Goal: Task Accomplishment & Management: Manage account settings

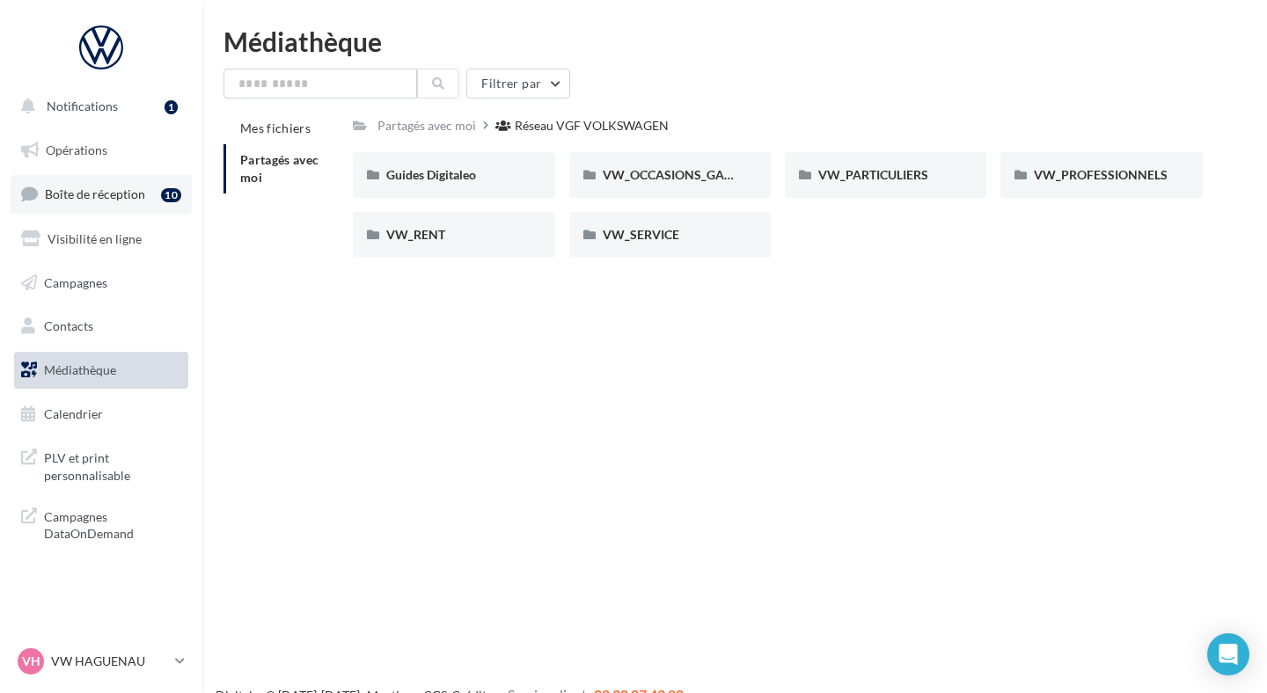
click at [119, 182] on link "Boîte de réception 10" at bounding box center [101, 194] width 181 height 38
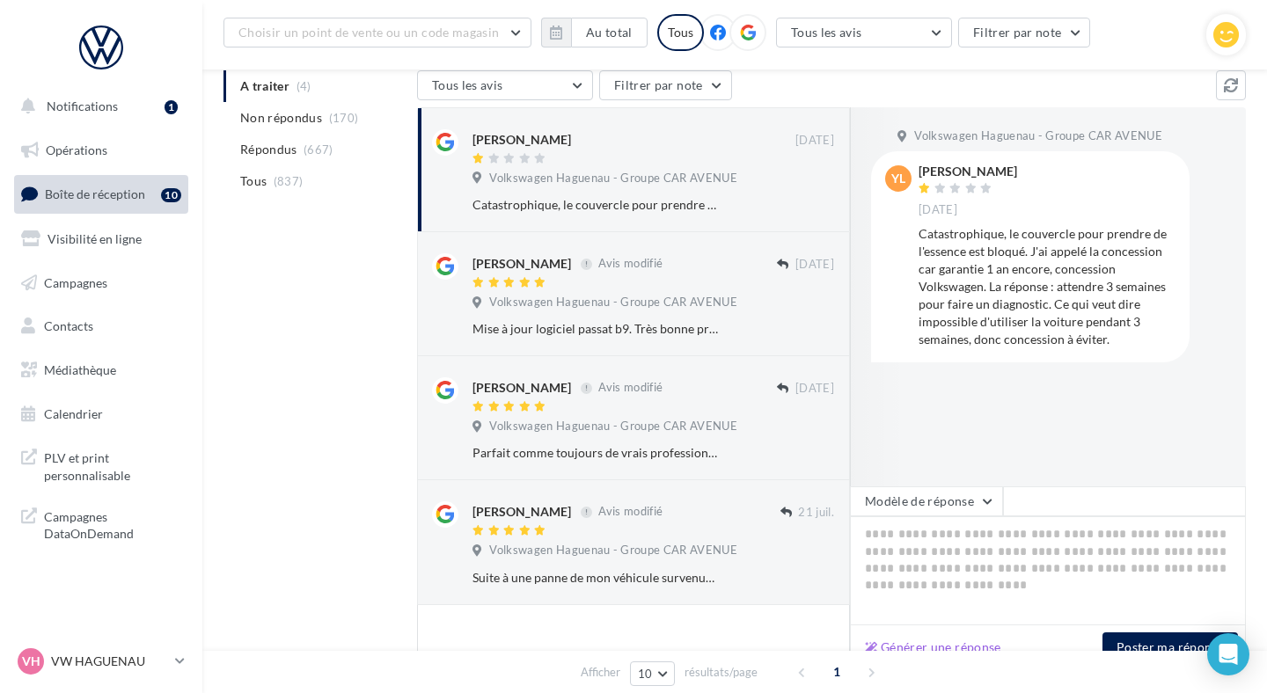
scroll to position [199, 0]
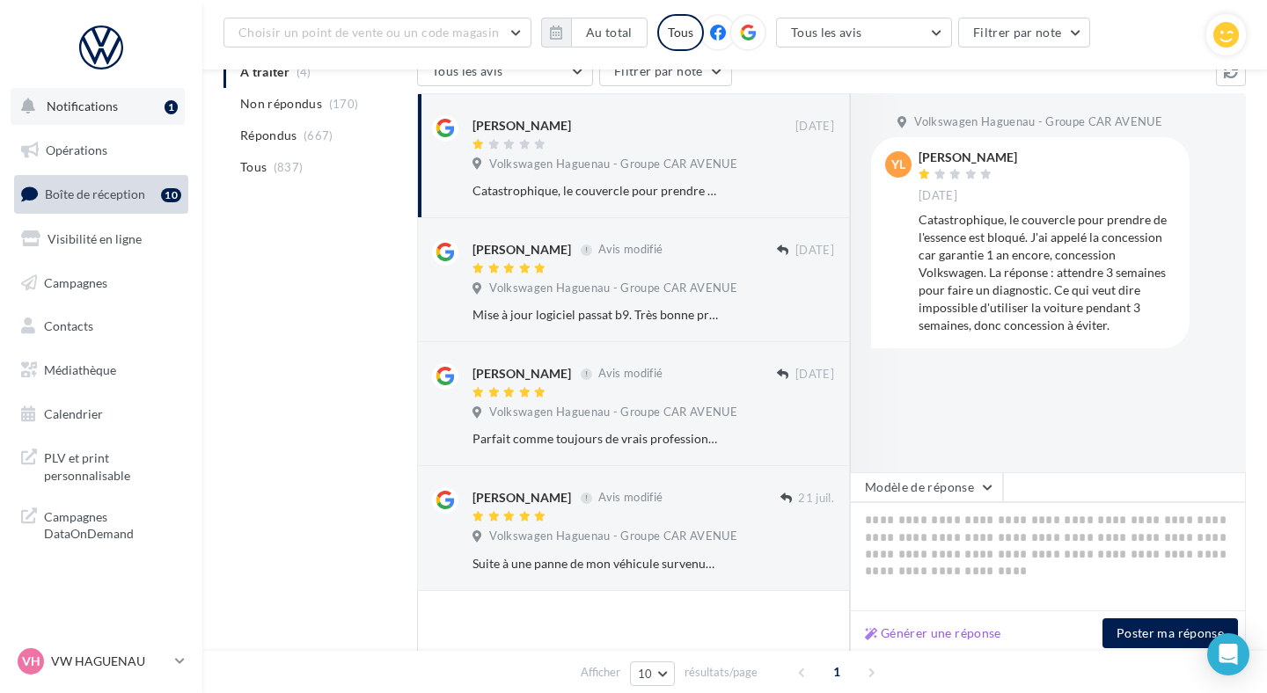
click at [150, 114] on button "Notifications 1" at bounding box center [98, 106] width 174 height 37
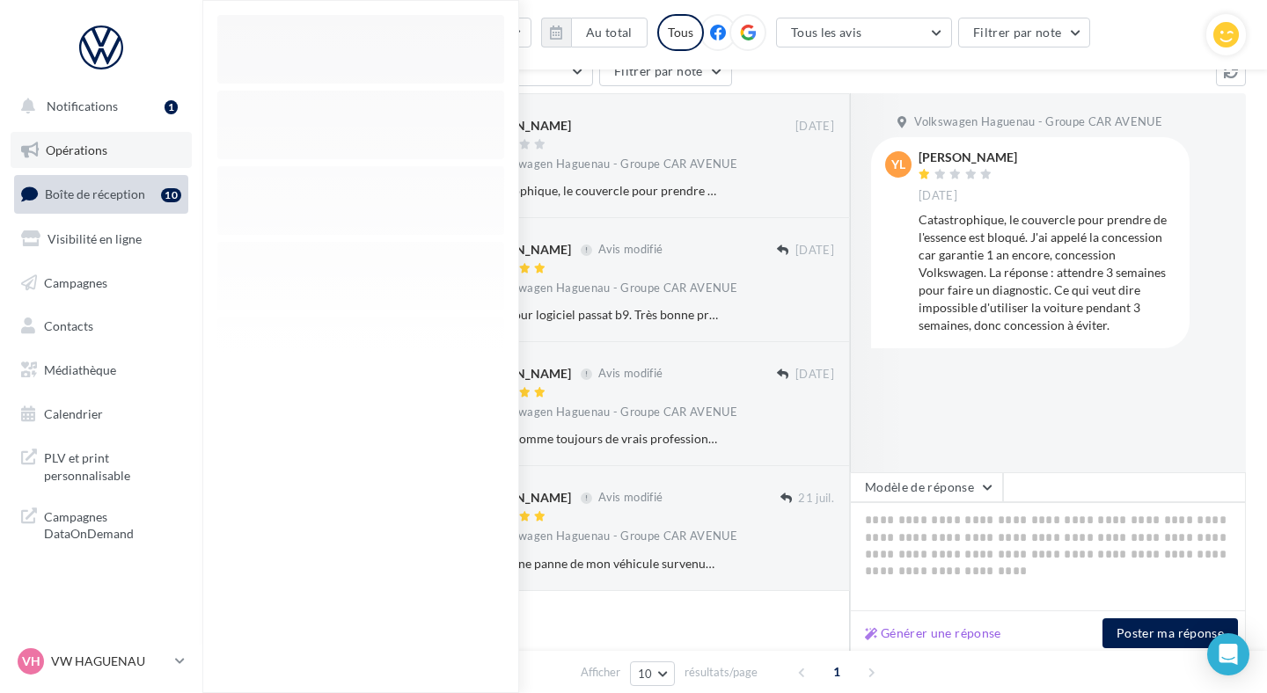
click at [139, 148] on link "Opérations" at bounding box center [101, 150] width 181 height 37
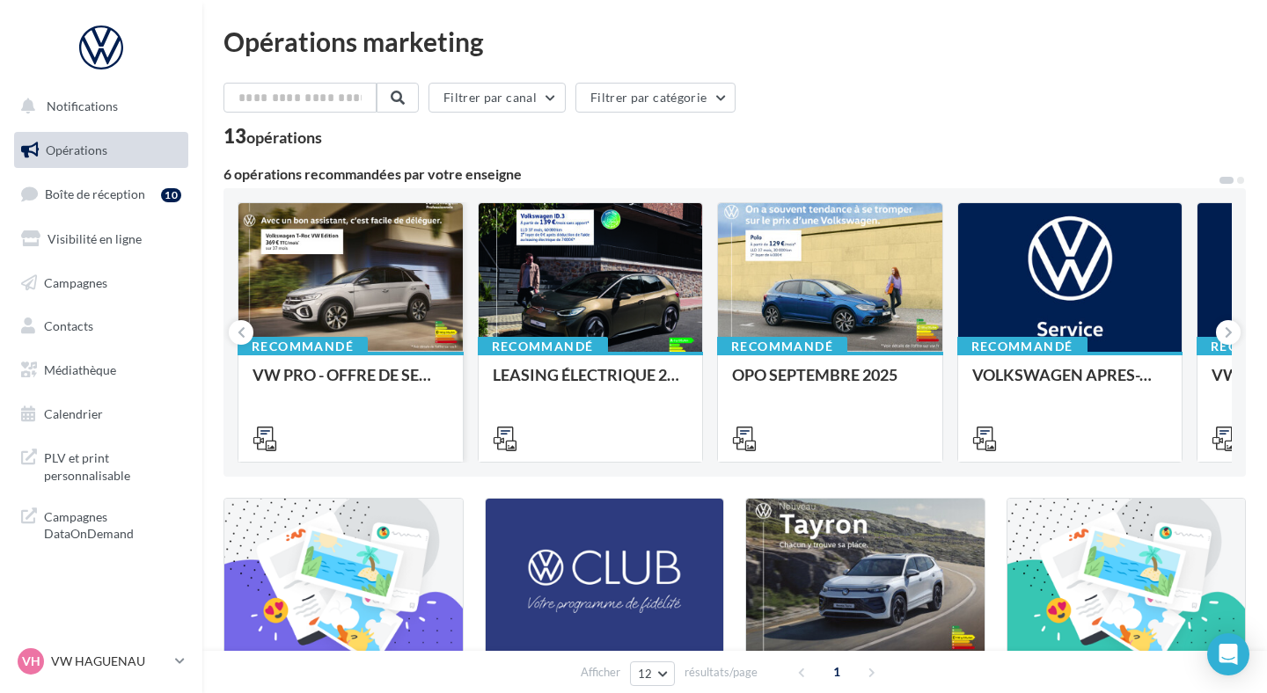
click at [380, 261] on div at bounding box center [350, 278] width 224 height 150
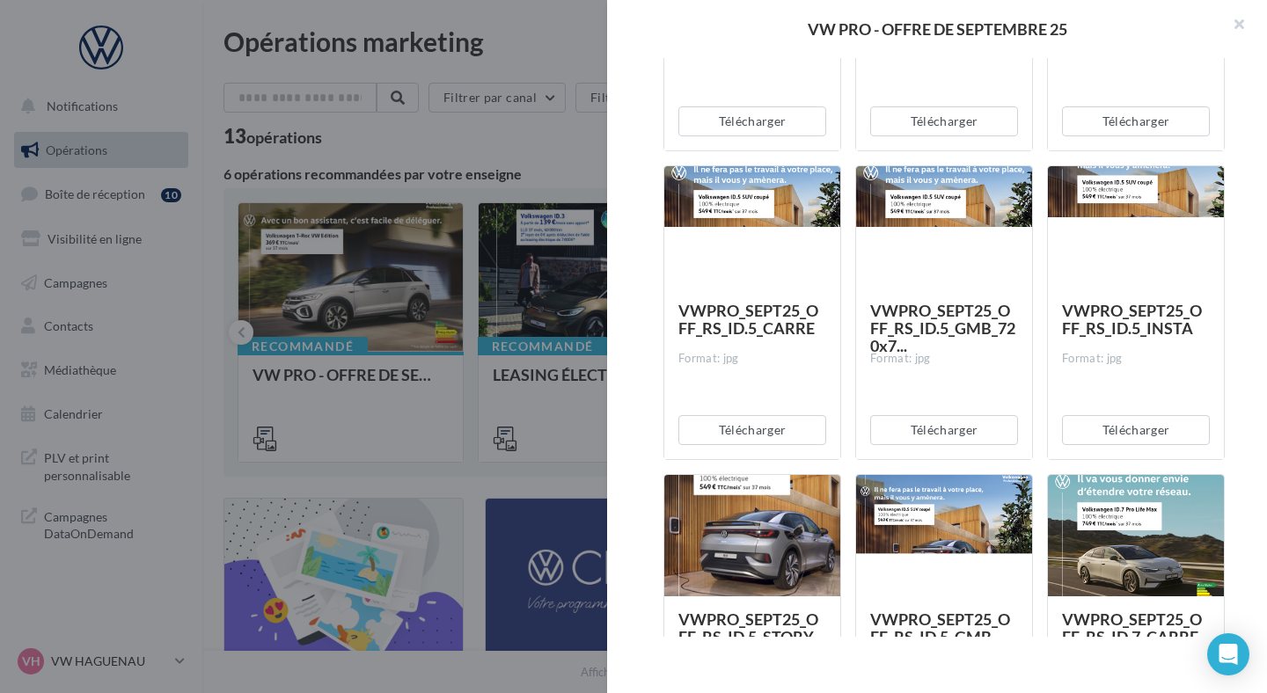
scroll to position [2980, 0]
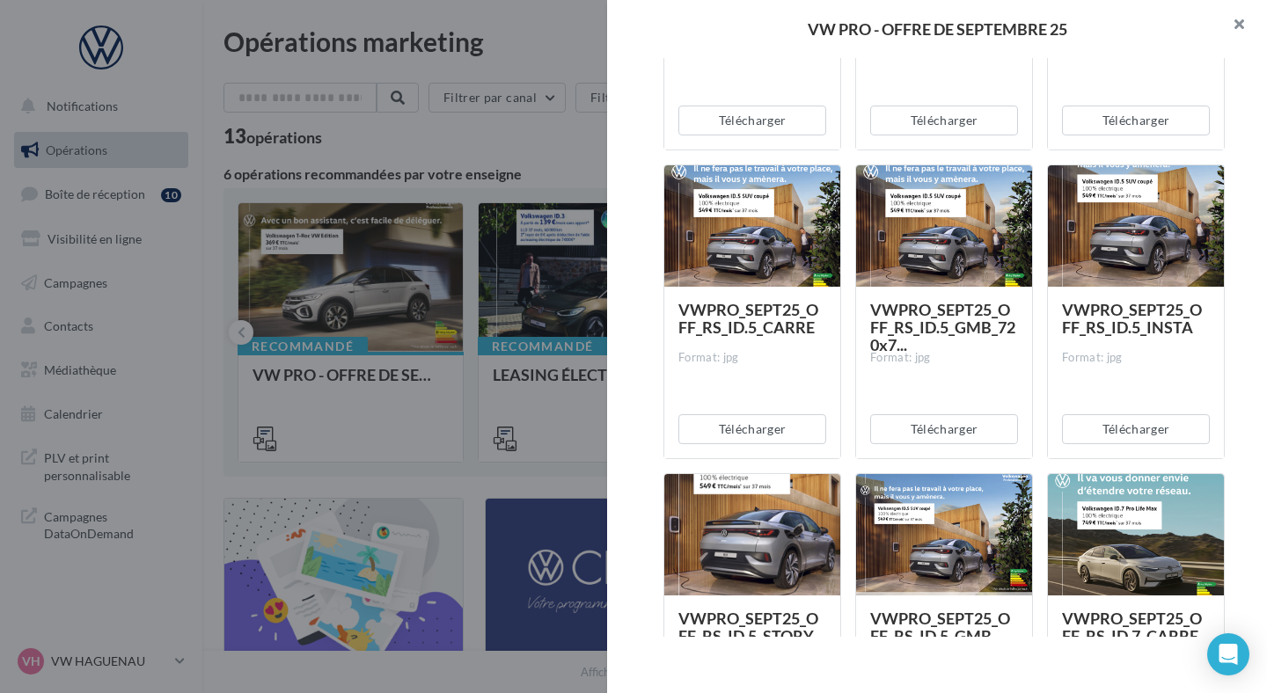
click at [1250, 22] on button "button" at bounding box center [1232, 26] width 70 height 53
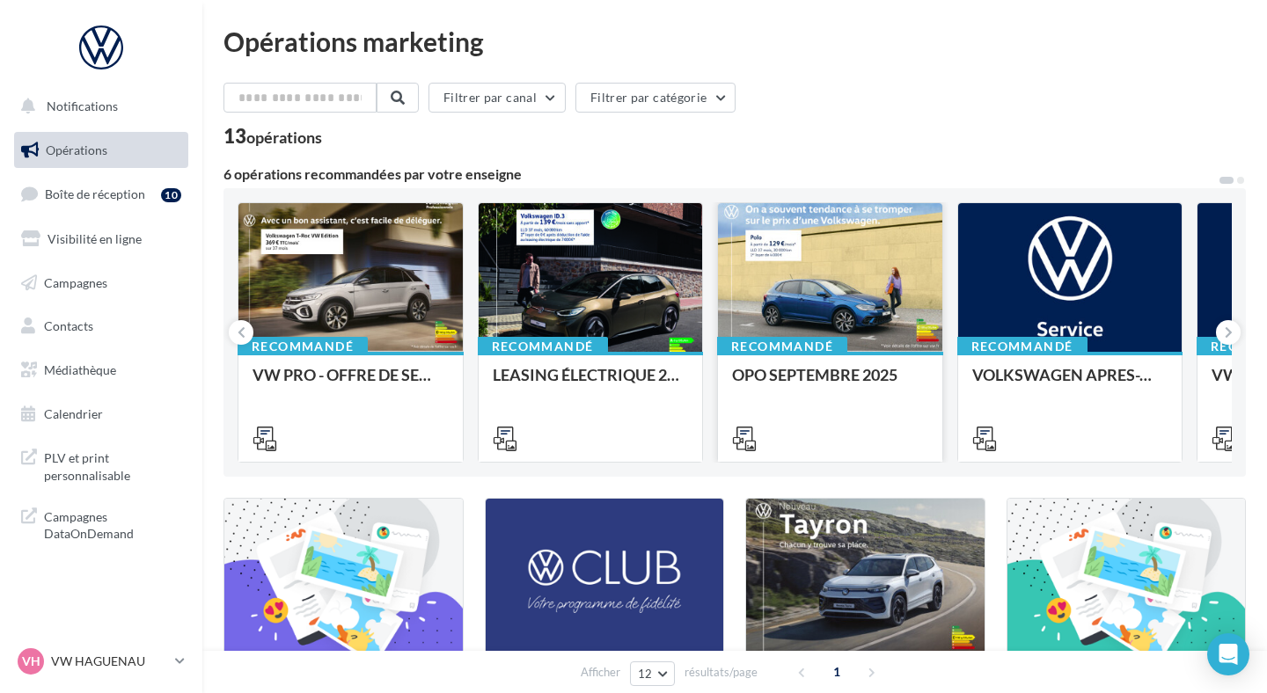
click at [754, 303] on div at bounding box center [830, 278] width 224 height 150
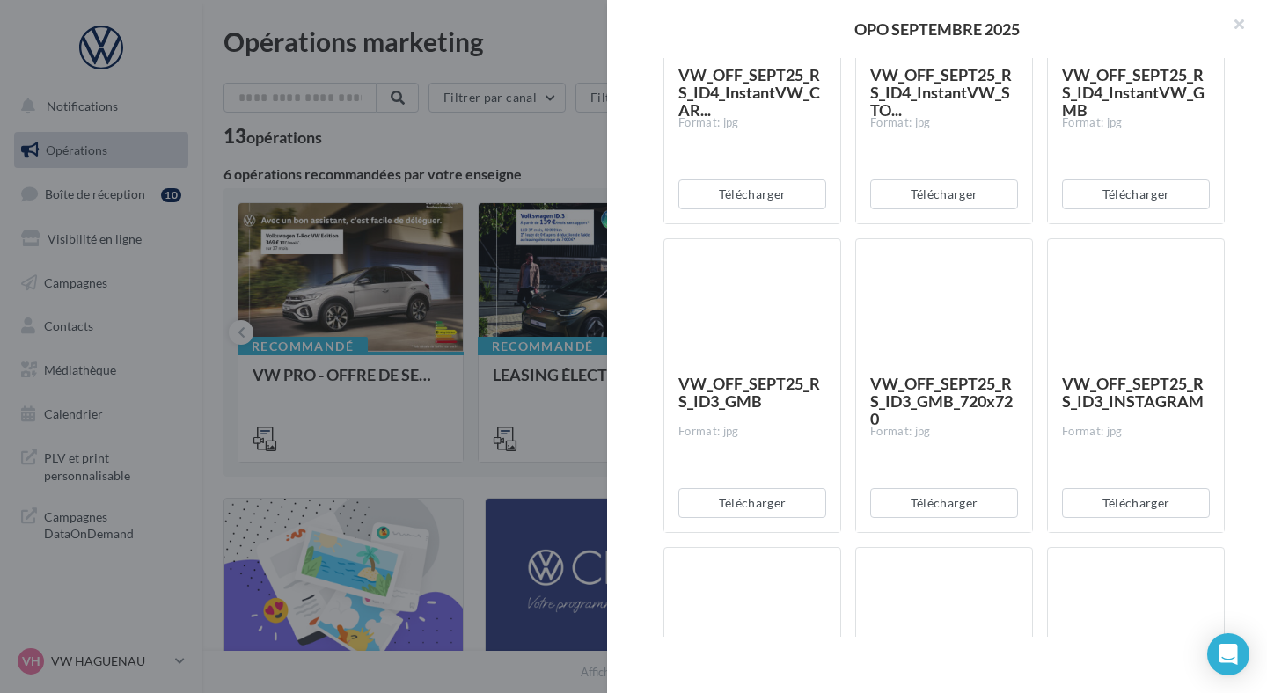
scroll to position [1463, 0]
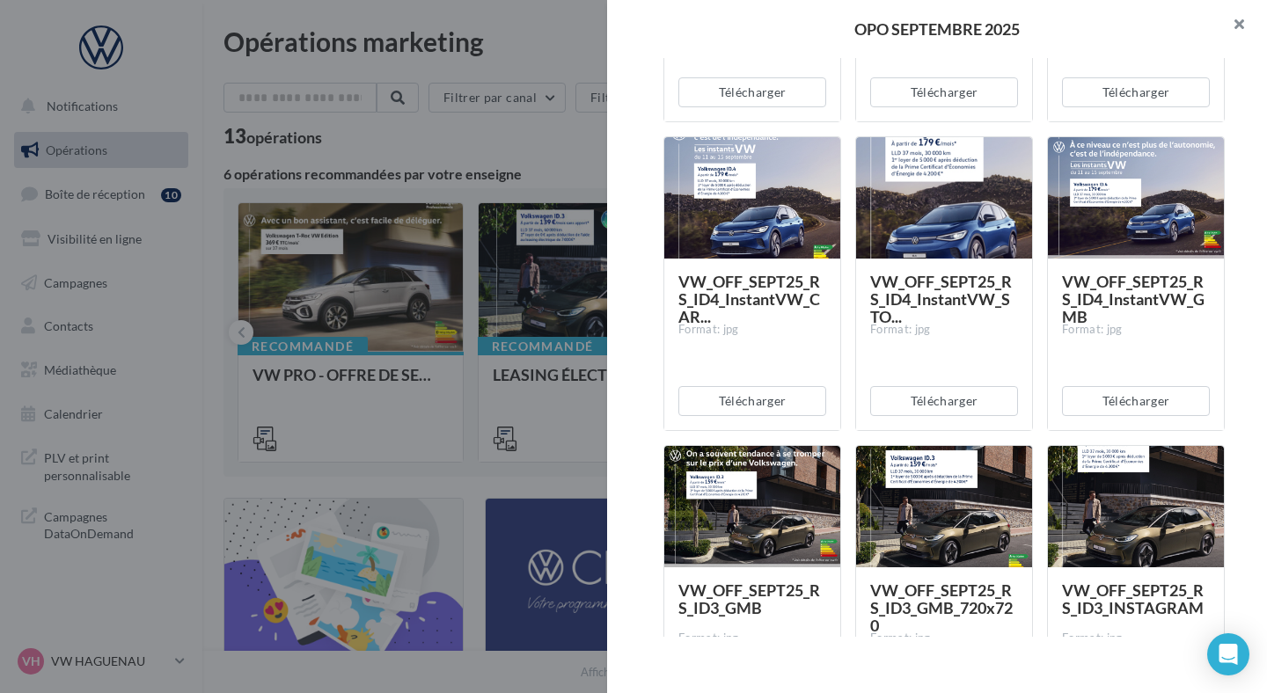
click at [1246, 20] on button "button" at bounding box center [1232, 26] width 70 height 53
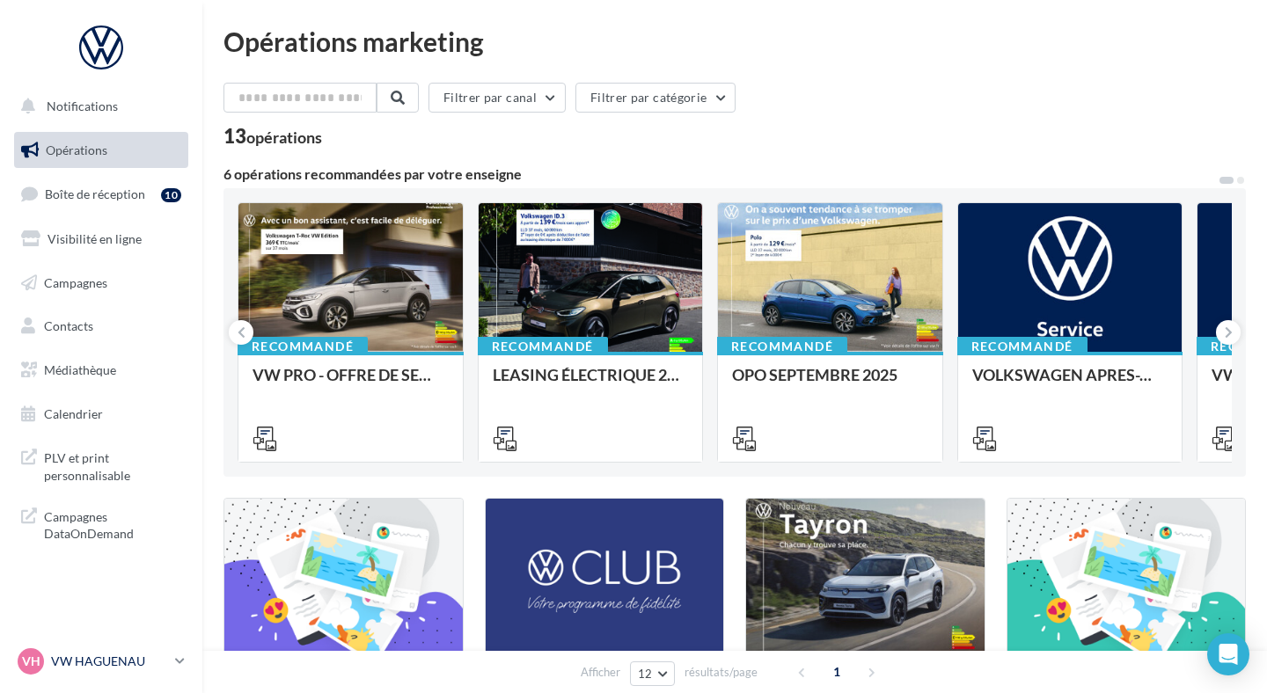
click at [96, 671] on div "VH VW HAGUENAU vw-hag-mar" at bounding box center [93, 662] width 150 height 26
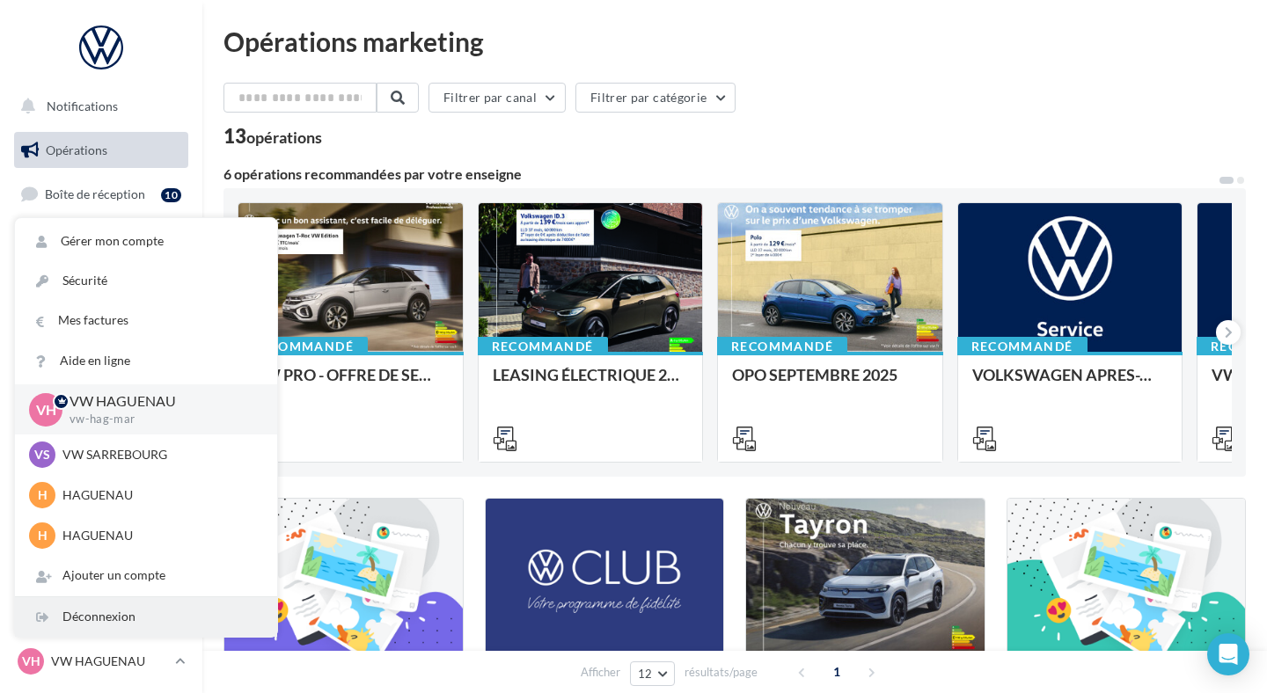
click at [99, 629] on div "Déconnexion" at bounding box center [146, 617] width 262 height 40
